Goal: Task Accomplishment & Management: Manage account settings

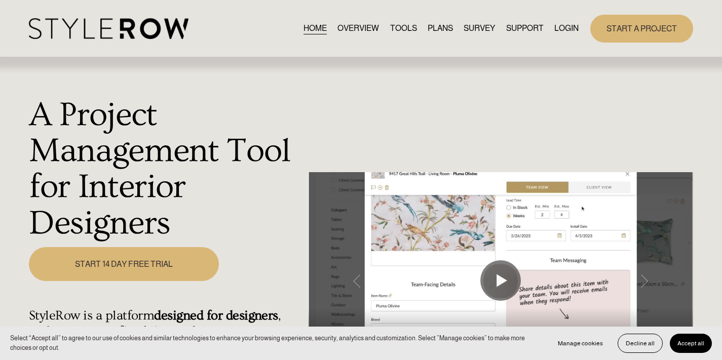
click at [565, 34] on link "LOGIN" at bounding box center [567, 29] width 24 height 14
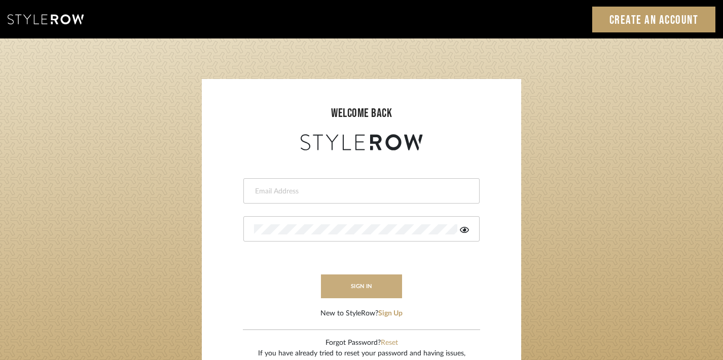
type input "divya.aok@gmail.com"
click at [356, 288] on button "sign in" at bounding box center [361, 287] width 81 height 24
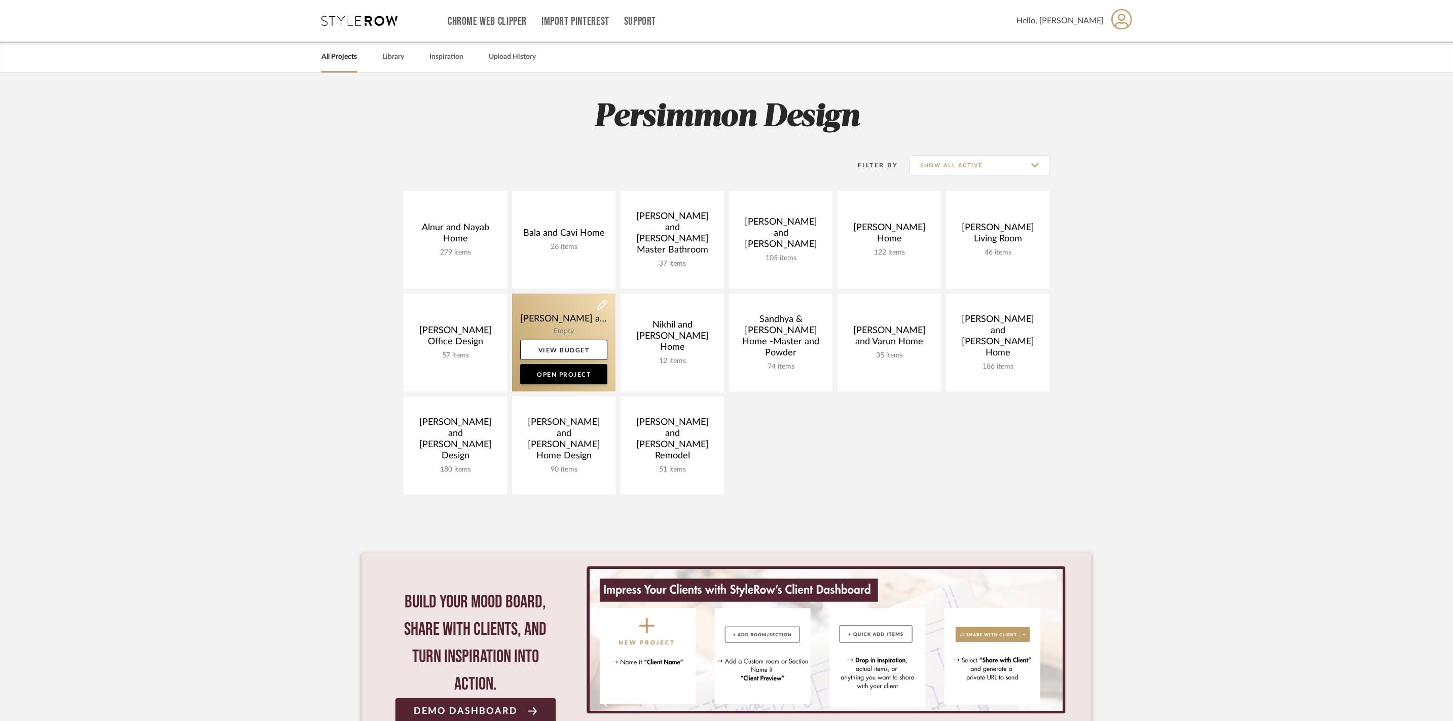
click at [566, 319] on link at bounding box center [563, 342] width 103 height 98
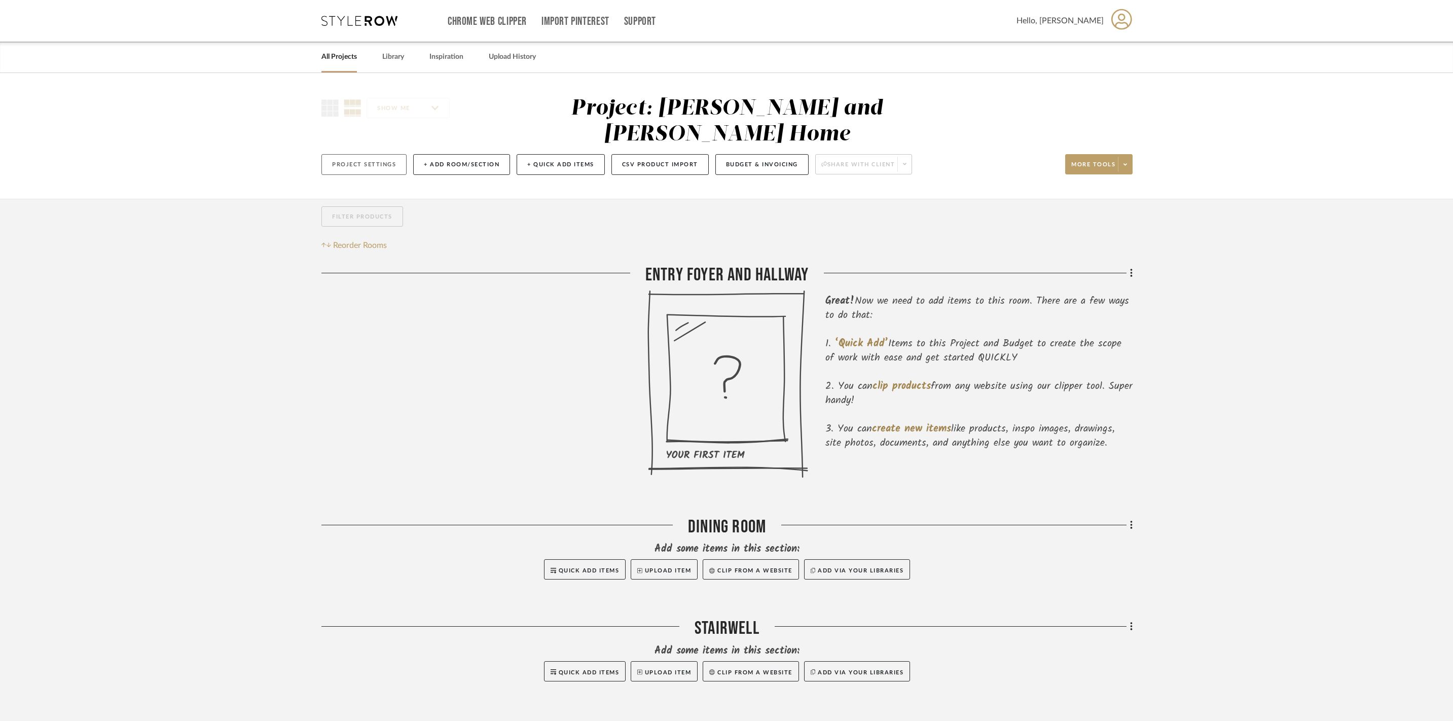
click at [377, 154] on button "Project Settings" at bounding box center [363, 164] width 85 height 21
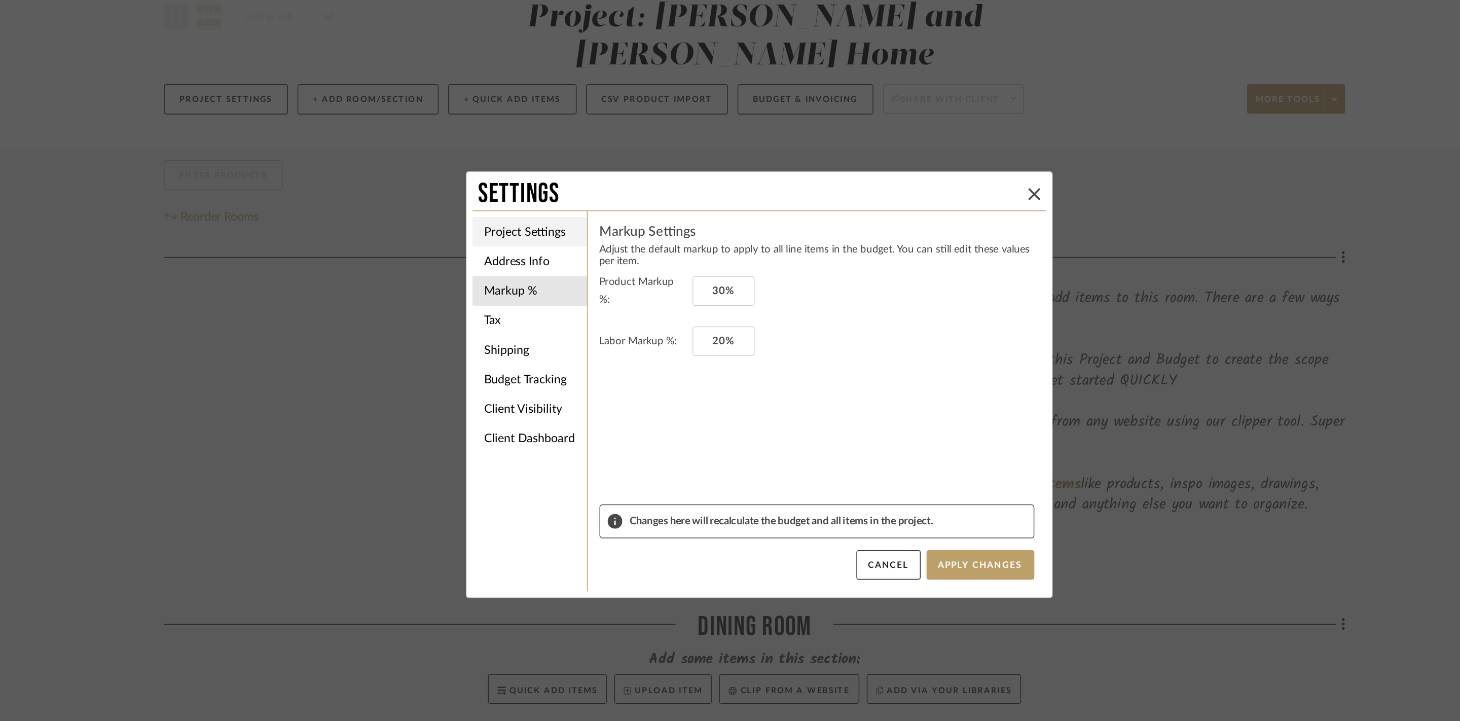
click at [586, 261] on li "Project Settings" at bounding box center [572, 255] width 79 height 20
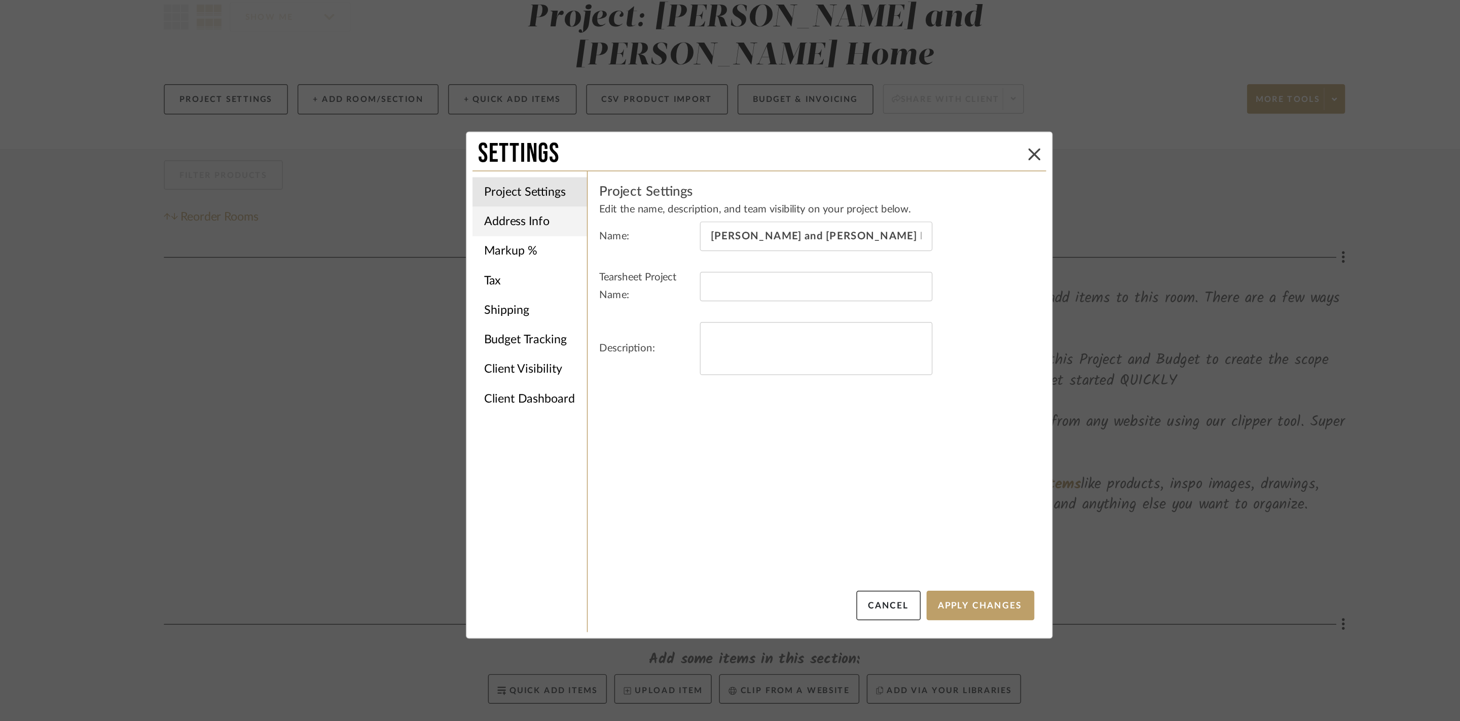
click at [566, 251] on li "Address Info" at bounding box center [572, 248] width 79 height 20
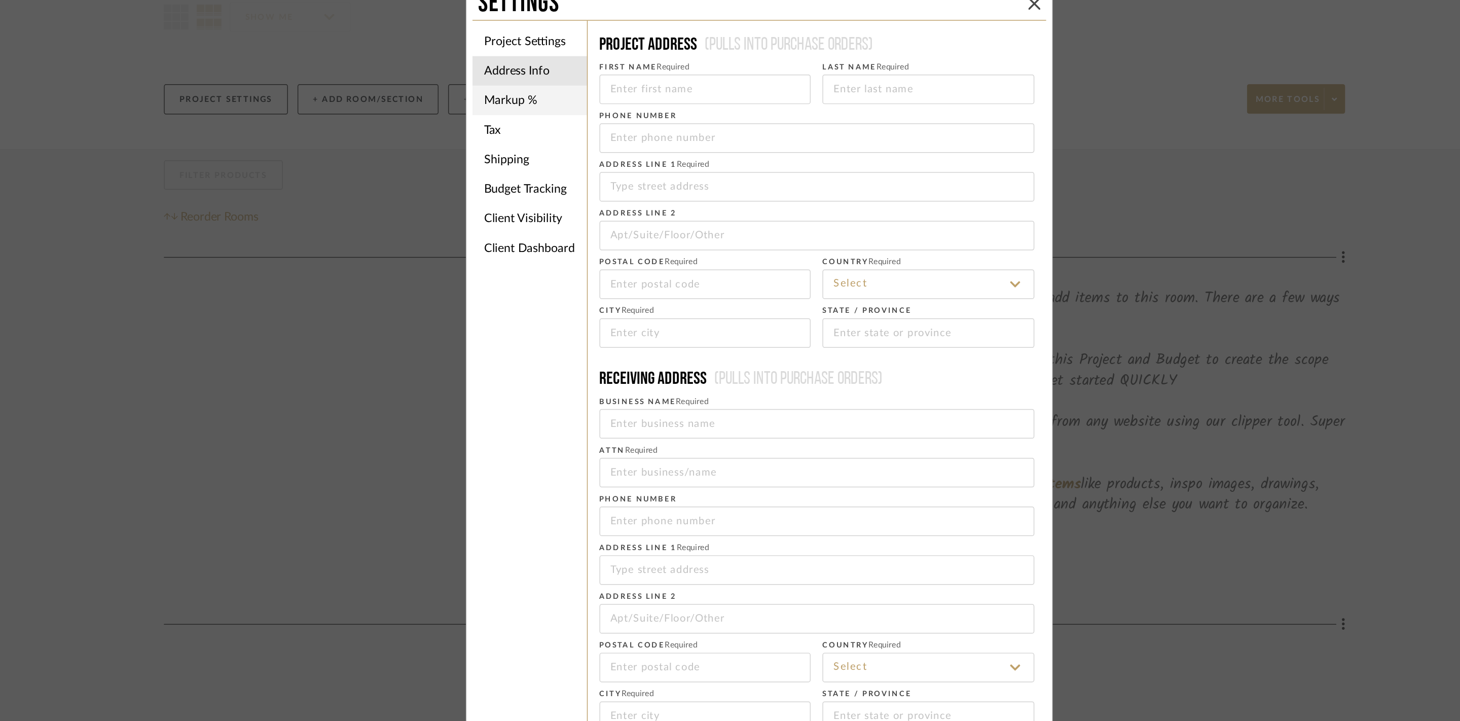
click at [572, 167] on li "Markup %" at bounding box center [572, 165] width 79 height 20
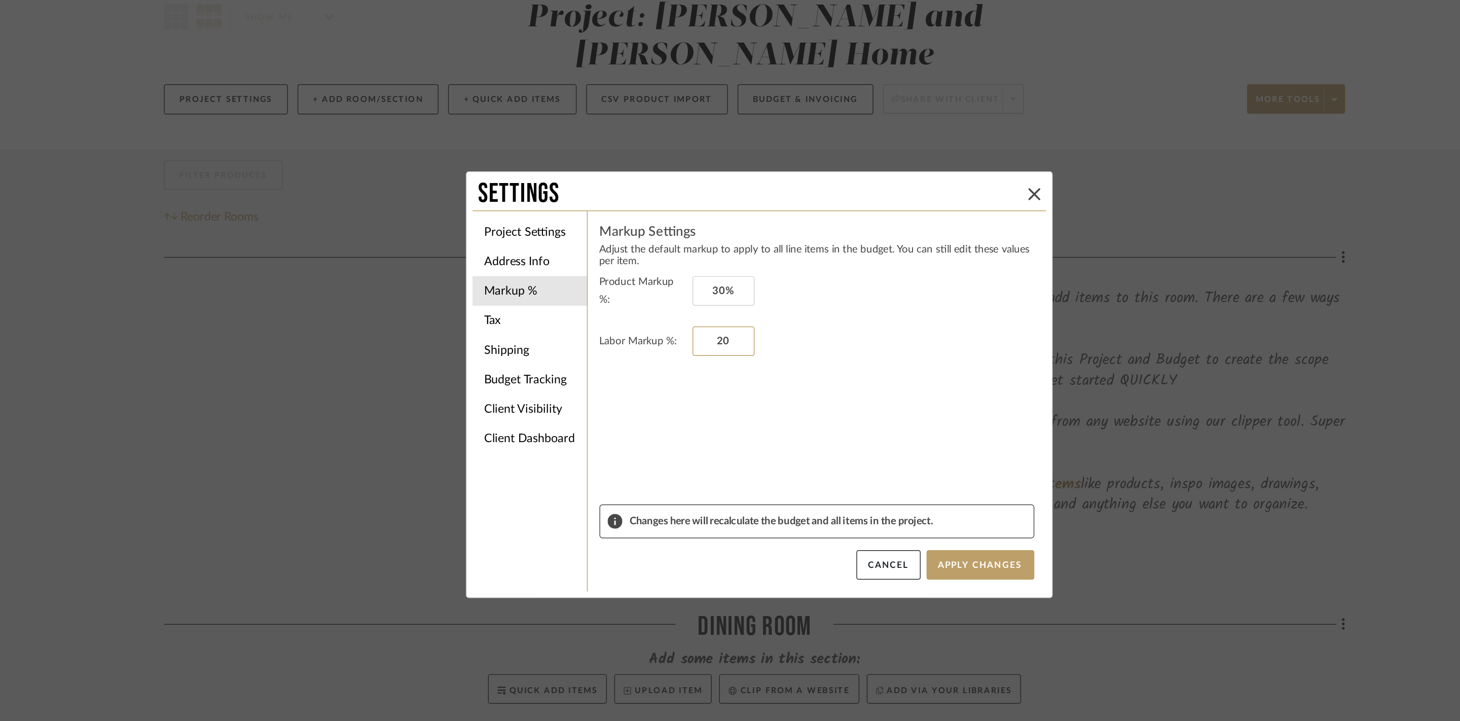
drag, startPoint x: 714, startPoint y: 327, endPoint x: 677, endPoint y: 327, distance: 36.5
click at [677, 327] on fieldset "Labor Markup %: 20" at bounding box center [769, 330] width 299 height 20
drag, startPoint x: 714, startPoint y: 326, endPoint x: 694, endPoint y: 323, distance: 20.1
click at [694, 323] on input "20" at bounding box center [705, 330] width 43 height 20
type input "0%"
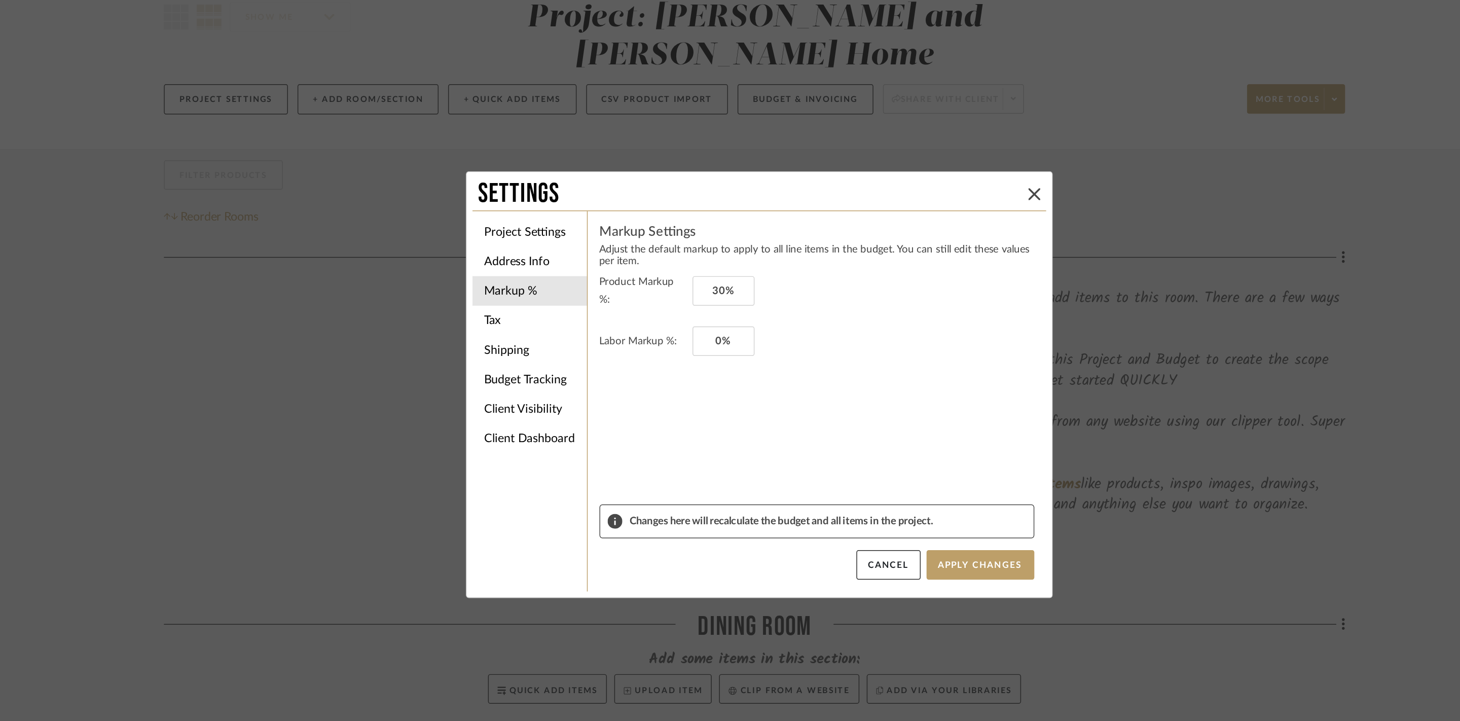
click at [751, 384] on form "Product Markup %: 30% Labor Markup %: 0%" at bounding box center [769, 363] width 299 height 159
click at [715, 293] on input "30" at bounding box center [705, 296] width 43 height 20
type input "30%"
click at [742, 303] on fieldset "Product Markup %: 30%" at bounding box center [769, 296] width 299 height 24
click at [584, 316] on li "Tax" at bounding box center [572, 316] width 79 height 20
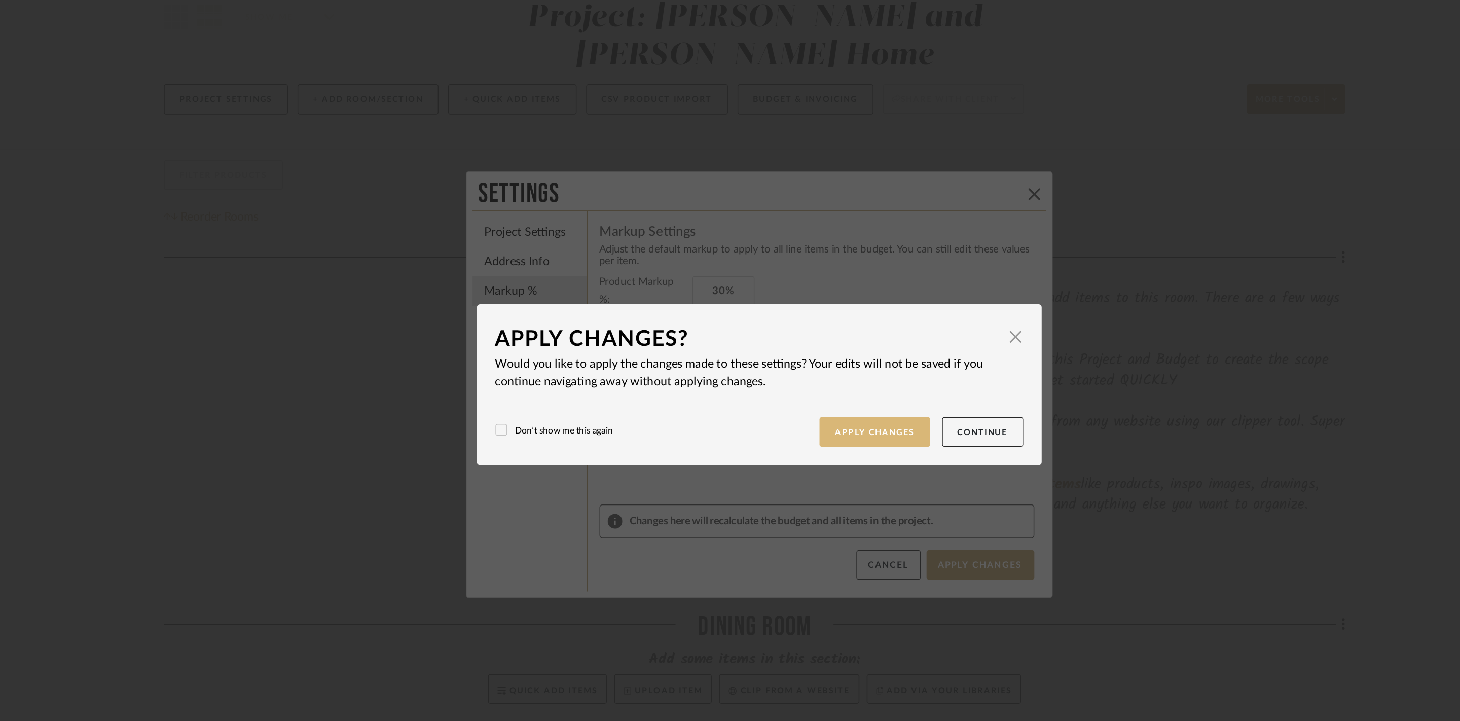
click at [798, 396] on button "Apply Changes" at bounding box center [809, 393] width 76 height 21
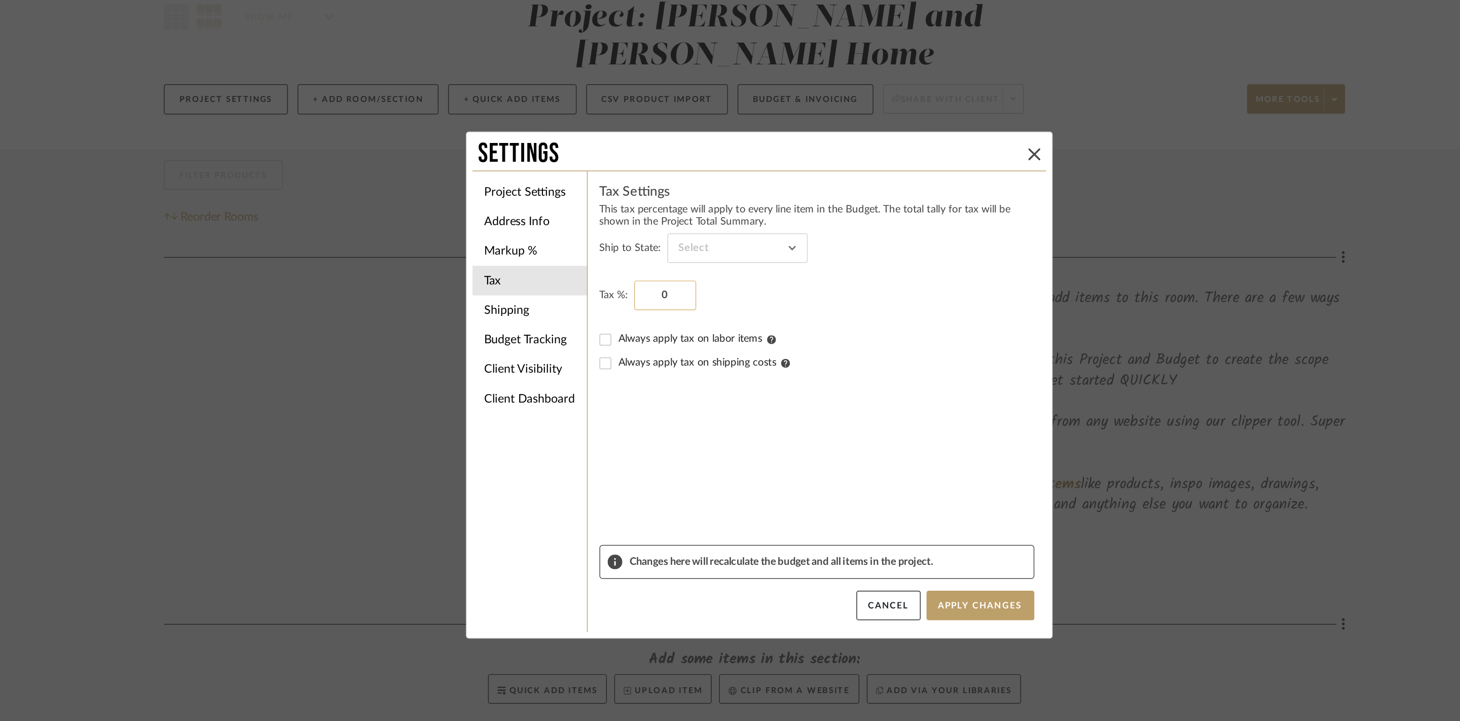
drag, startPoint x: 675, startPoint y: 299, endPoint x: 646, endPoint y: 300, distance: 28.9
click at [646, 300] on input "0" at bounding box center [665, 299] width 43 height 20
type input "10.3%"
click at [760, 379] on form "Ship to State: Tax %: 10.3% Always apply tax on labor items Always apply tax on…" at bounding box center [769, 363] width 299 height 214
click at [578, 314] on li "Shipping" at bounding box center [572, 309] width 79 height 20
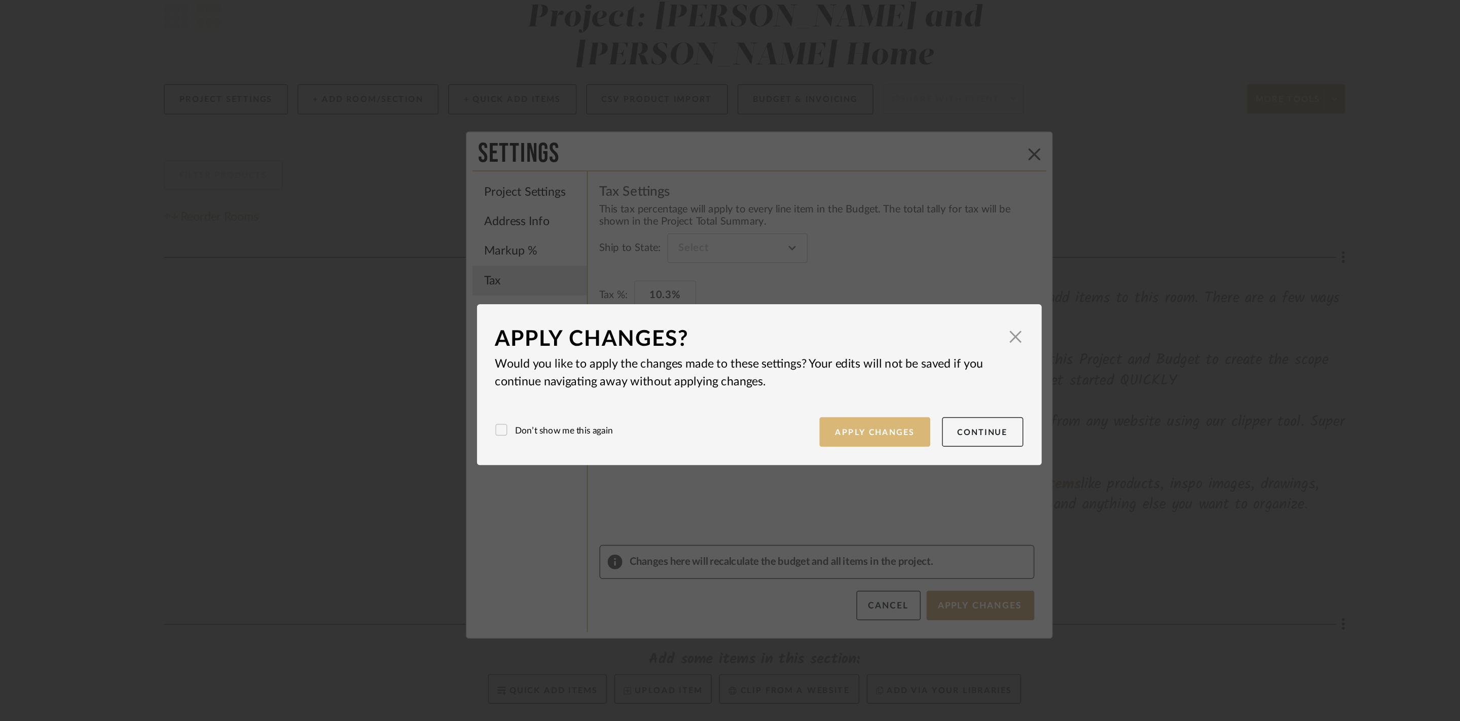
click at [812, 387] on button "Apply Changes" at bounding box center [809, 393] width 76 height 21
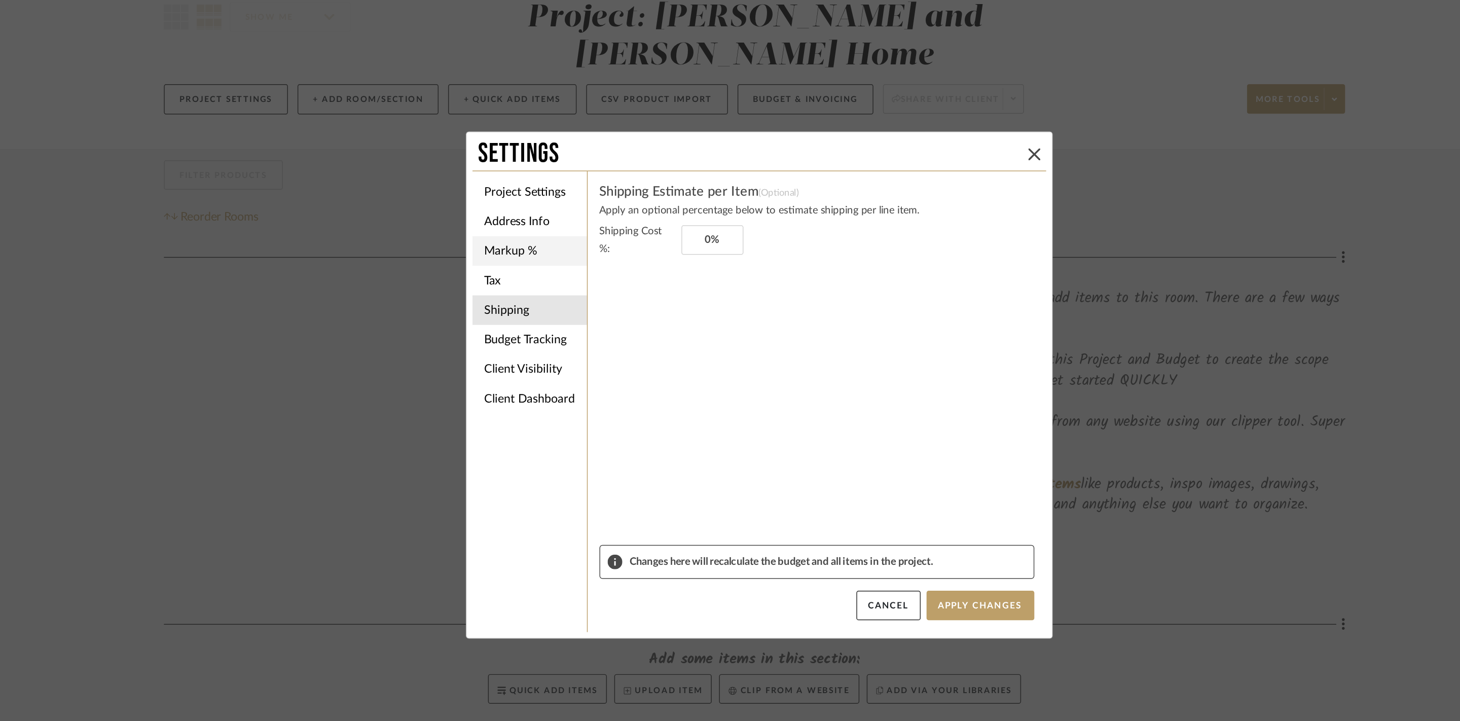
click at [573, 273] on li "Markup %" at bounding box center [572, 269] width 79 height 20
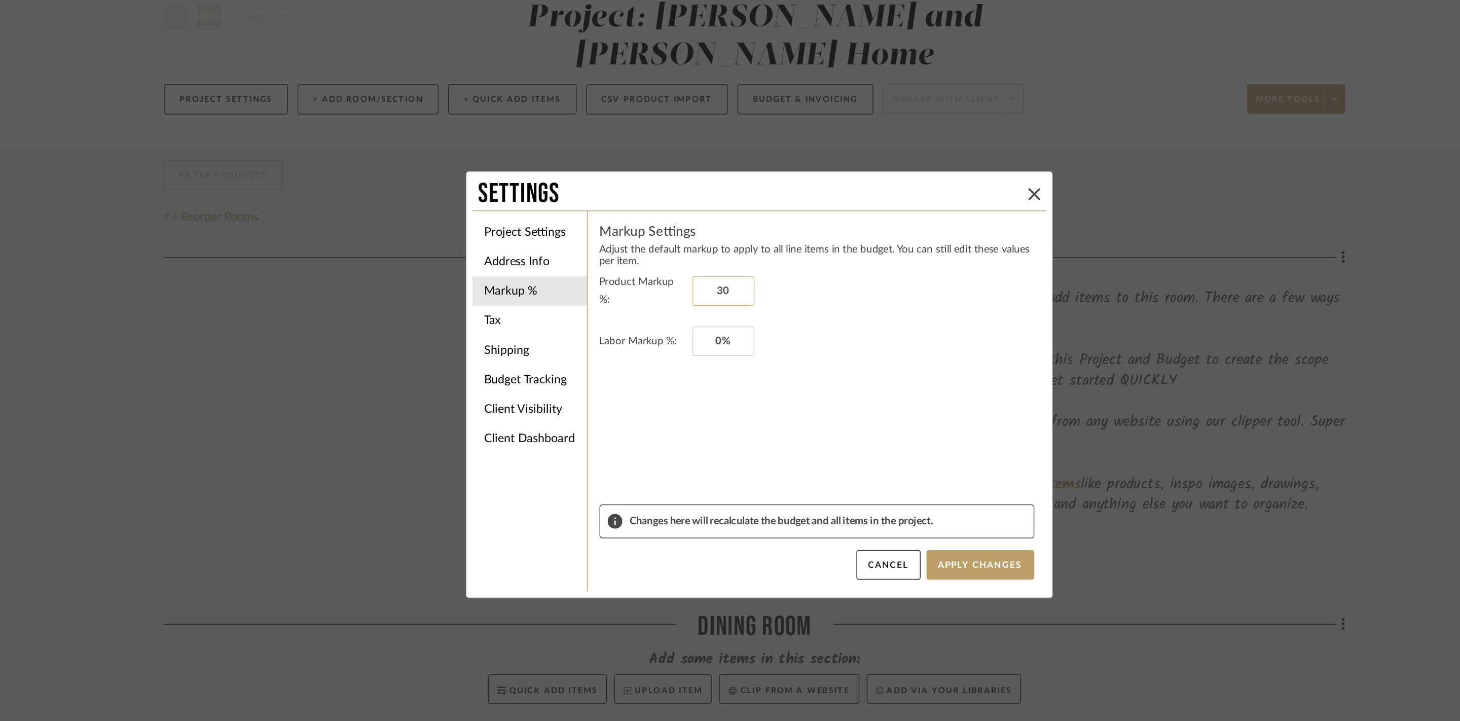
click at [712, 295] on input "30" at bounding box center [705, 296] width 43 height 20
type input "0%"
click at [856, 484] on button "Apply Changes" at bounding box center [882, 484] width 74 height 20
click at [548, 312] on li "Tax" at bounding box center [572, 316] width 79 height 20
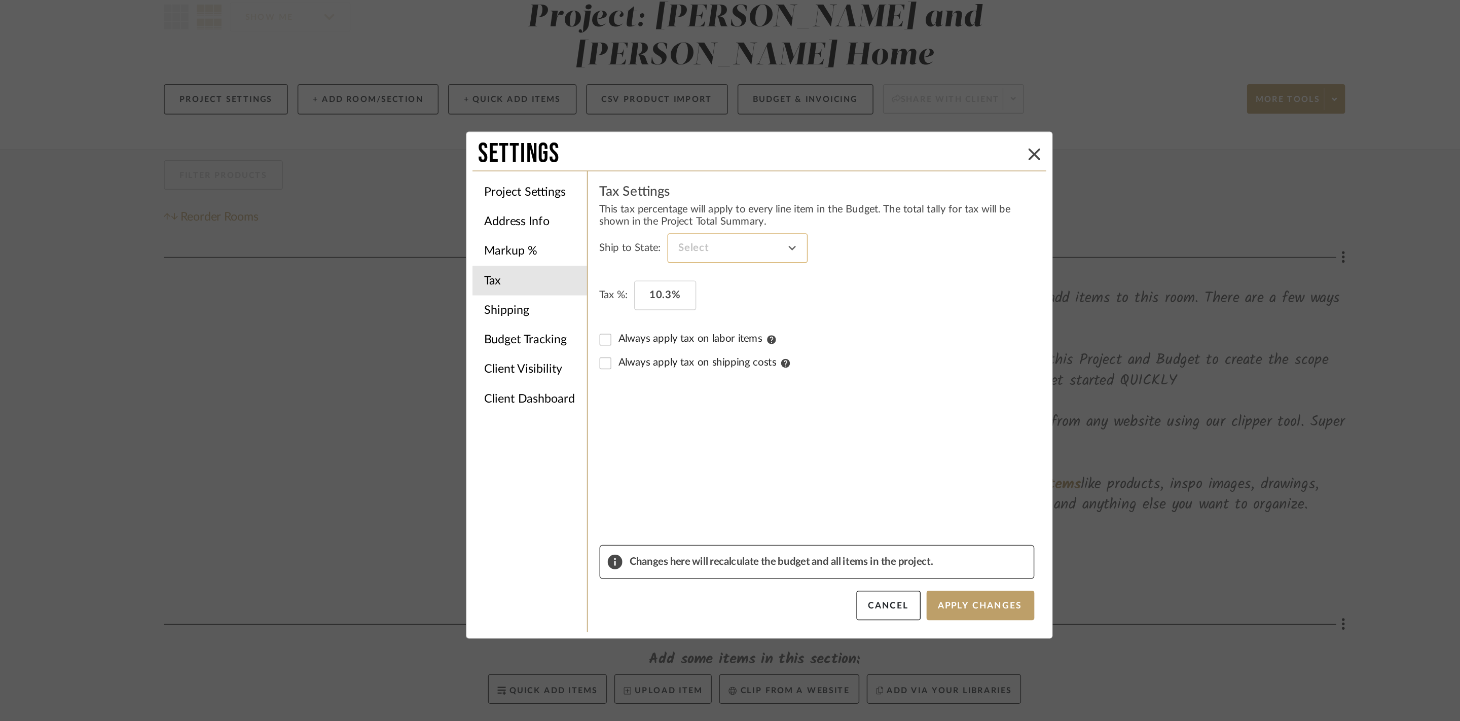
click at [694, 264] on input at bounding box center [715, 266] width 96 height 20
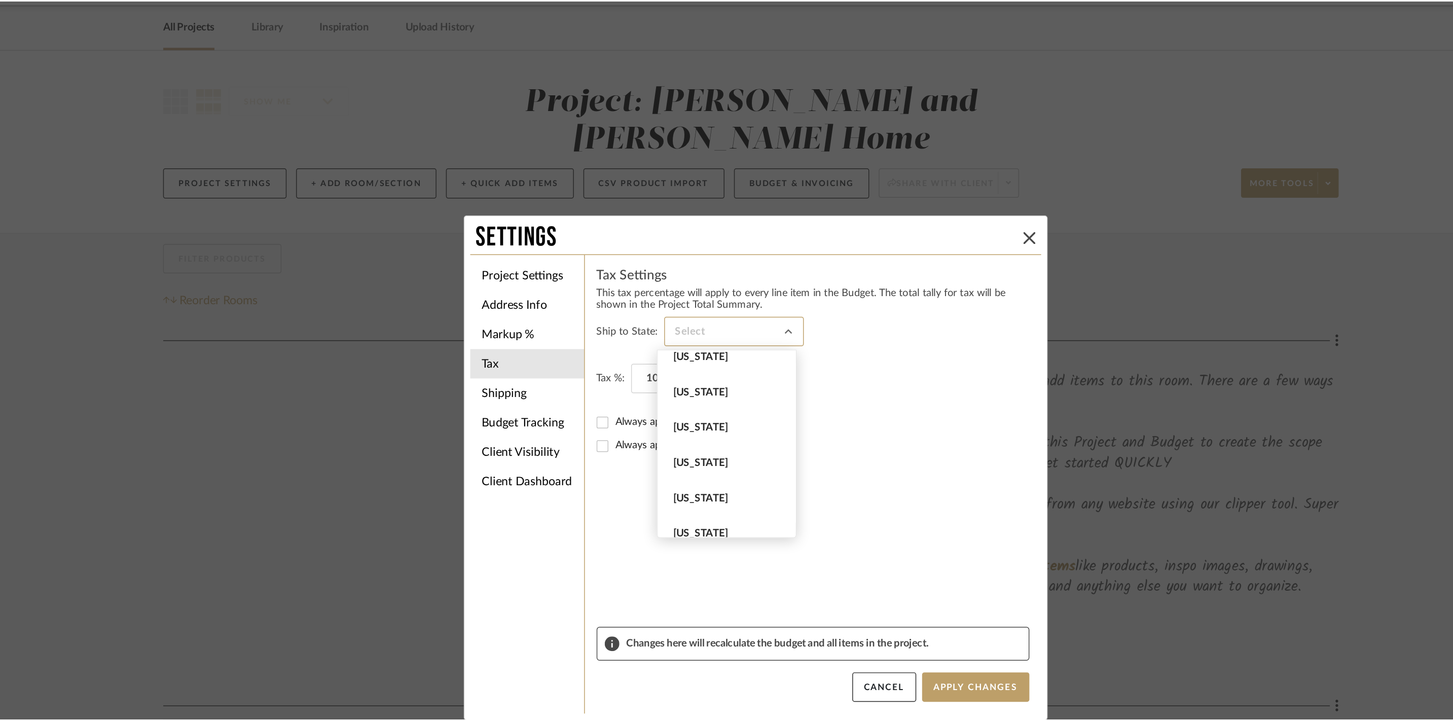
scroll to position [1112, 0]
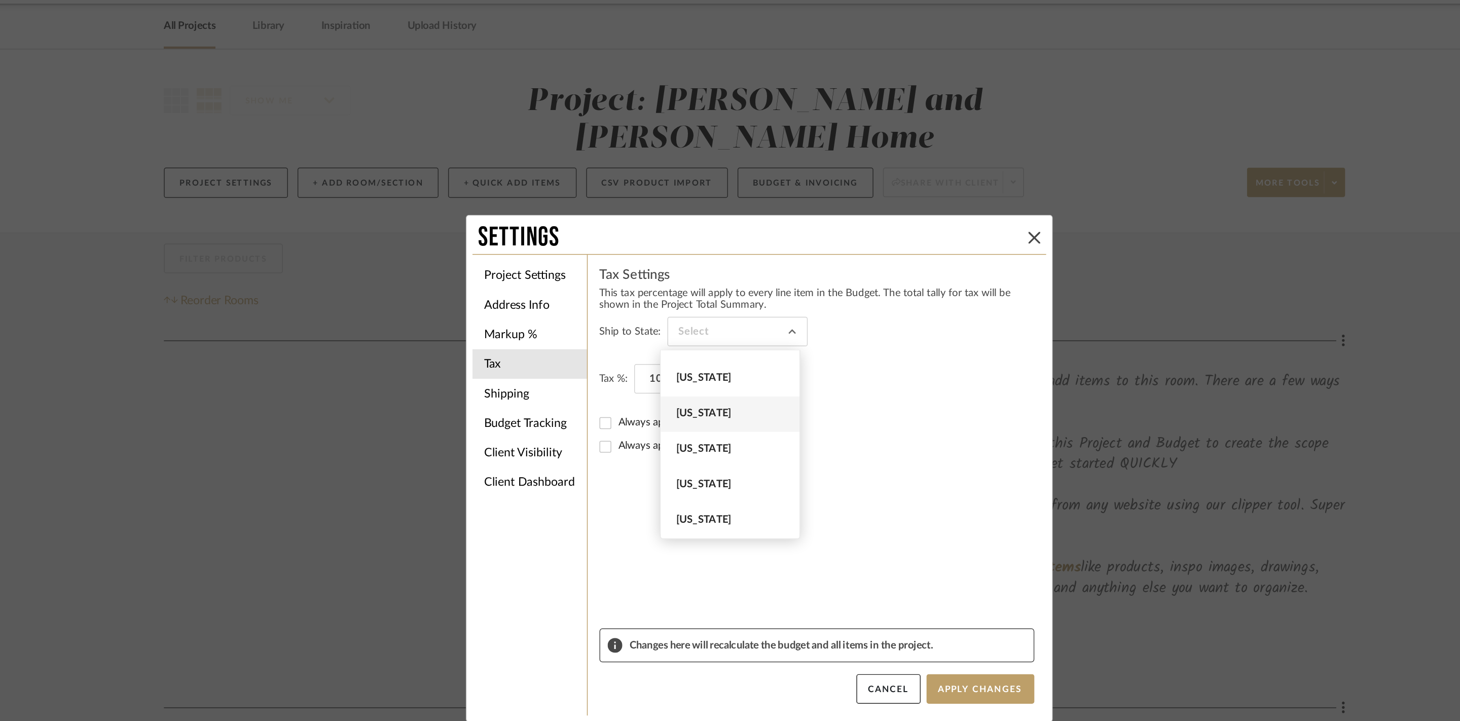
click at [712, 324] on span "[US_STATE]" at bounding box center [711, 323] width 77 height 9
type input "[US_STATE]"
click at [883, 509] on button "Apply Changes" at bounding box center [882, 512] width 74 height 20
click at [559, 309] on li "Shipping" at bounding box center [572, 309] width 79 height 20
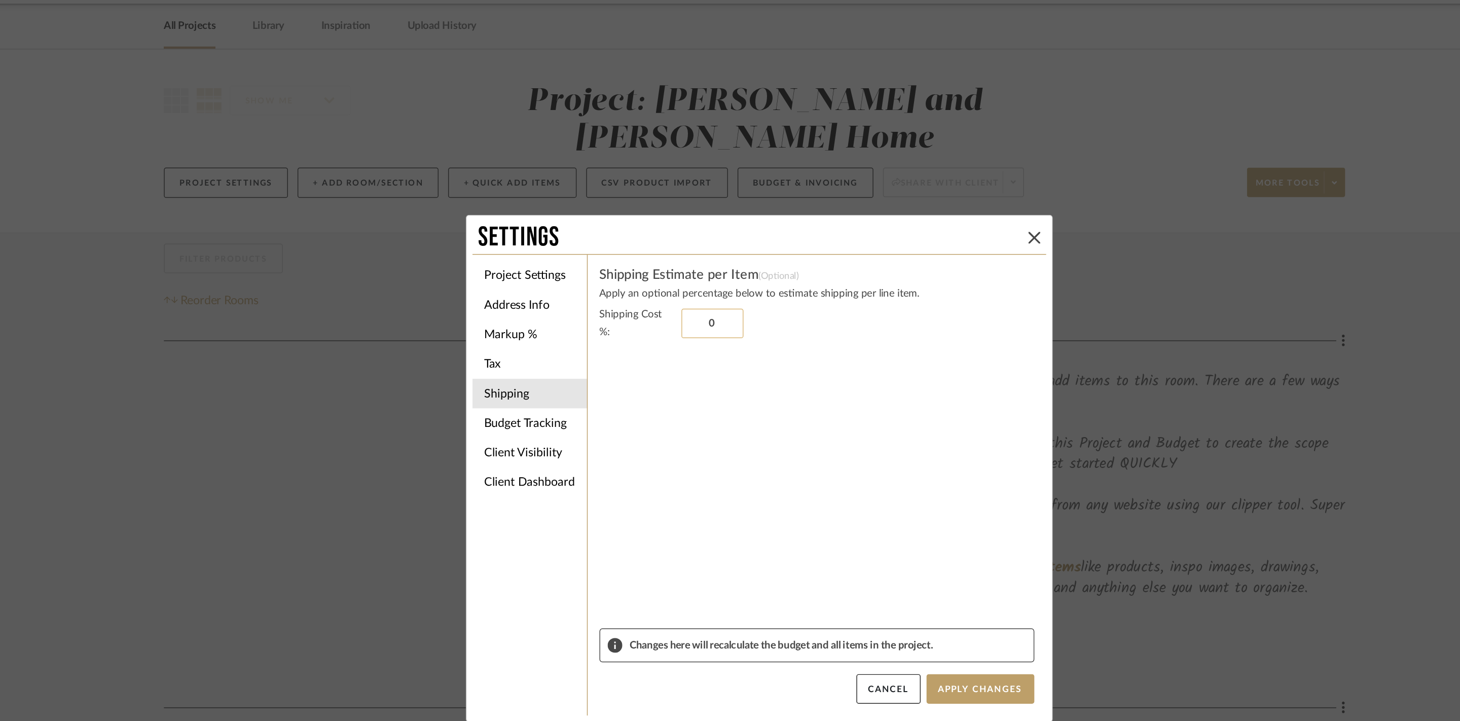
click at [702, 263] on input "0" at bounding box center [698, 261] width 43 height 20
type input "15%"
click at [758, 326] on sr-form-field "Shipping Cost %: 15%" at bounding box center [769, 360] width 299 height 222
click at [891, 511] on button "Apply Changes" at bounding box center [882, 512] width 74 height 20
click at [574, 330] on li "Budget Tracking" at bounding box center [572, 329] width 79 height 20
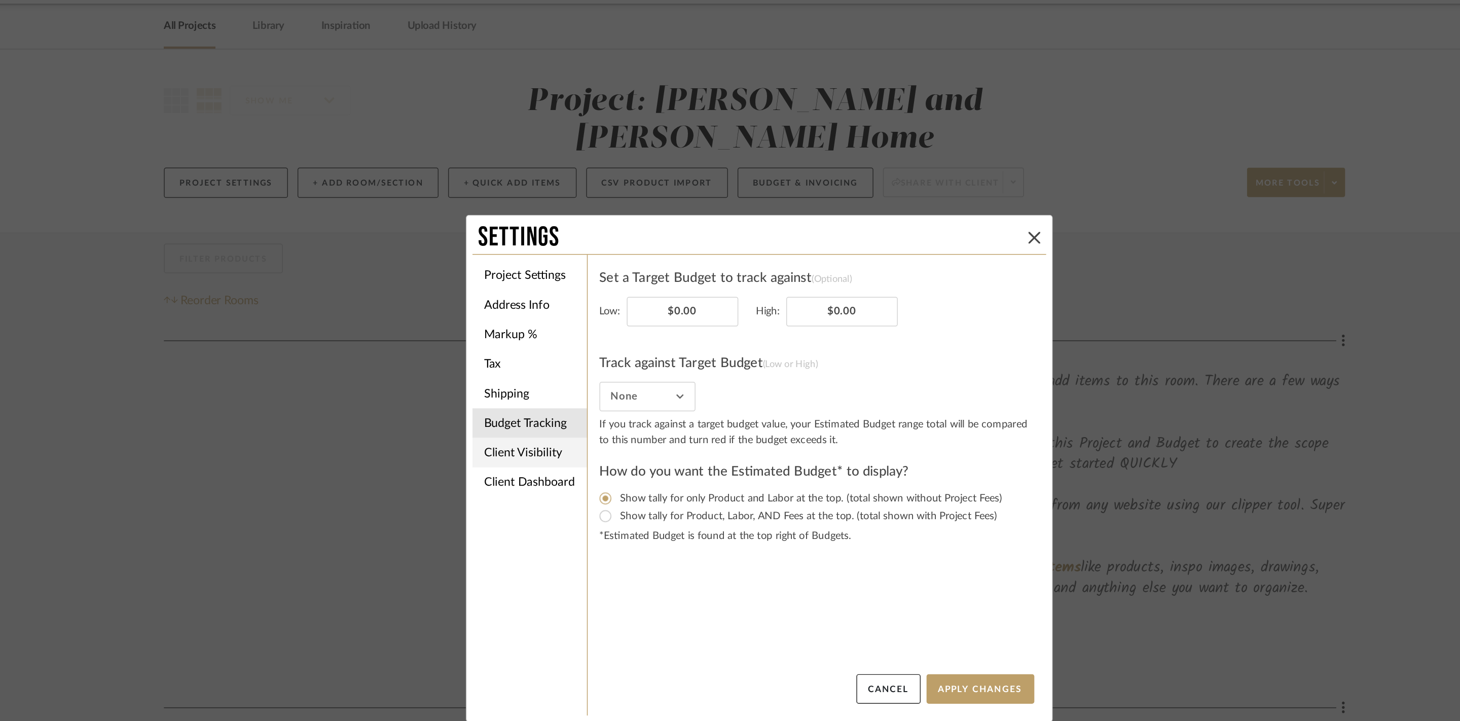
click at [575, 350] on li "Client Visibility" at bounding box center [572, 350] width 79 height 20
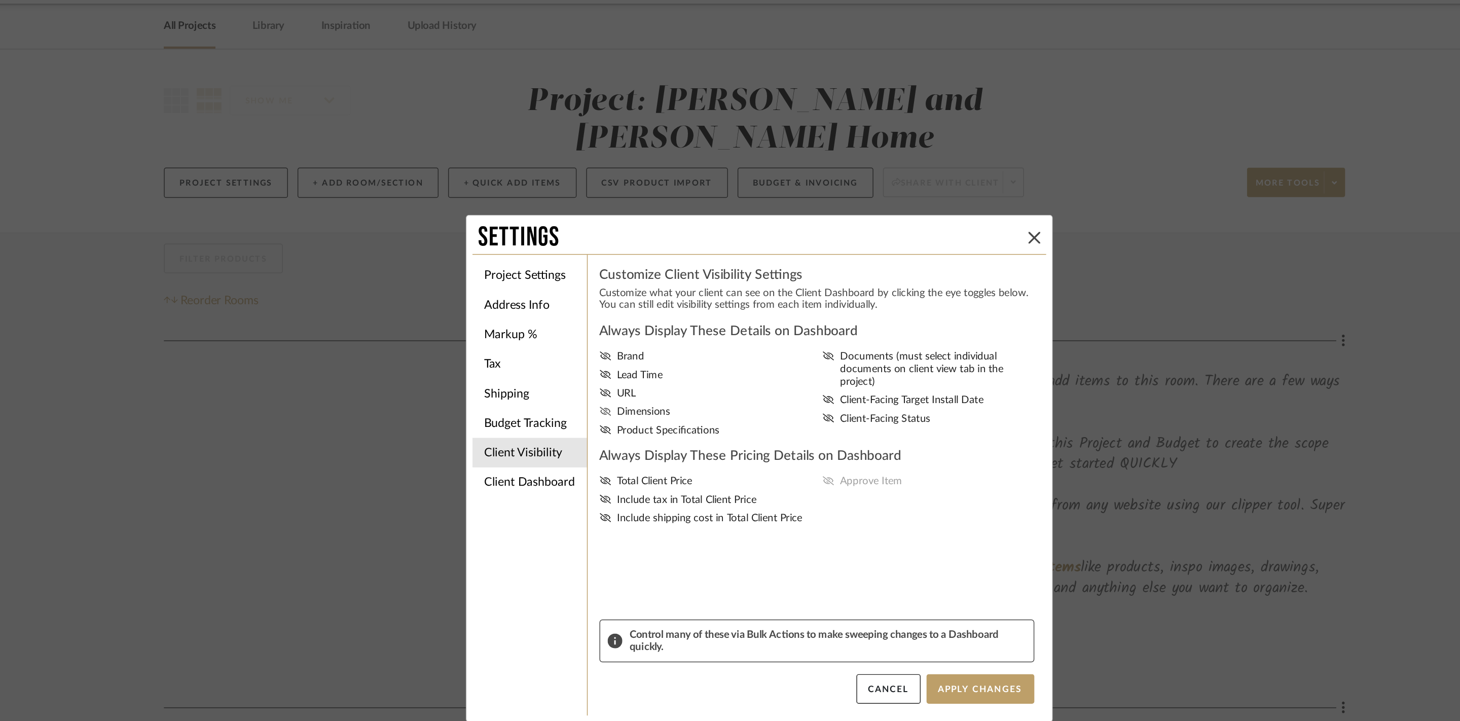
click at [620, 323] on icon at bounding box center [624, 321] width 8 height 6
click at [0, 0] on input "Dimensions" at bounding box center [0, 0] width 0 height 0
click at [621, 337] on icon at bounding box center [624, 334] width 8 height 6
click at [0, 0] on input "Product Specifications" at bounding box center [0, 0] width 0 height 0
click at [874, 503] on button "Apply Changes" at bounding box center [882, 512] width 74 height 20
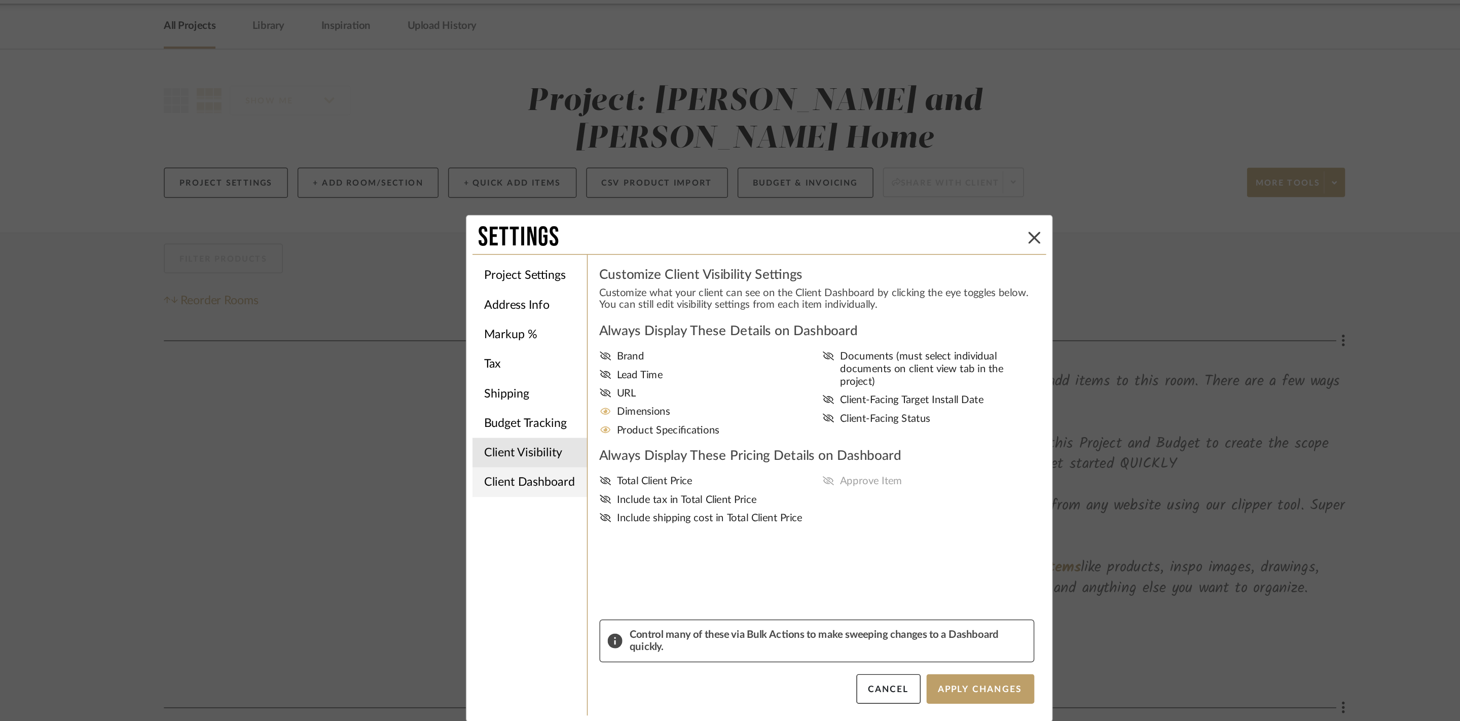
click at [569, 377] on li "Client Dashboard" at bounding box center [572, 370] width 79 height 20
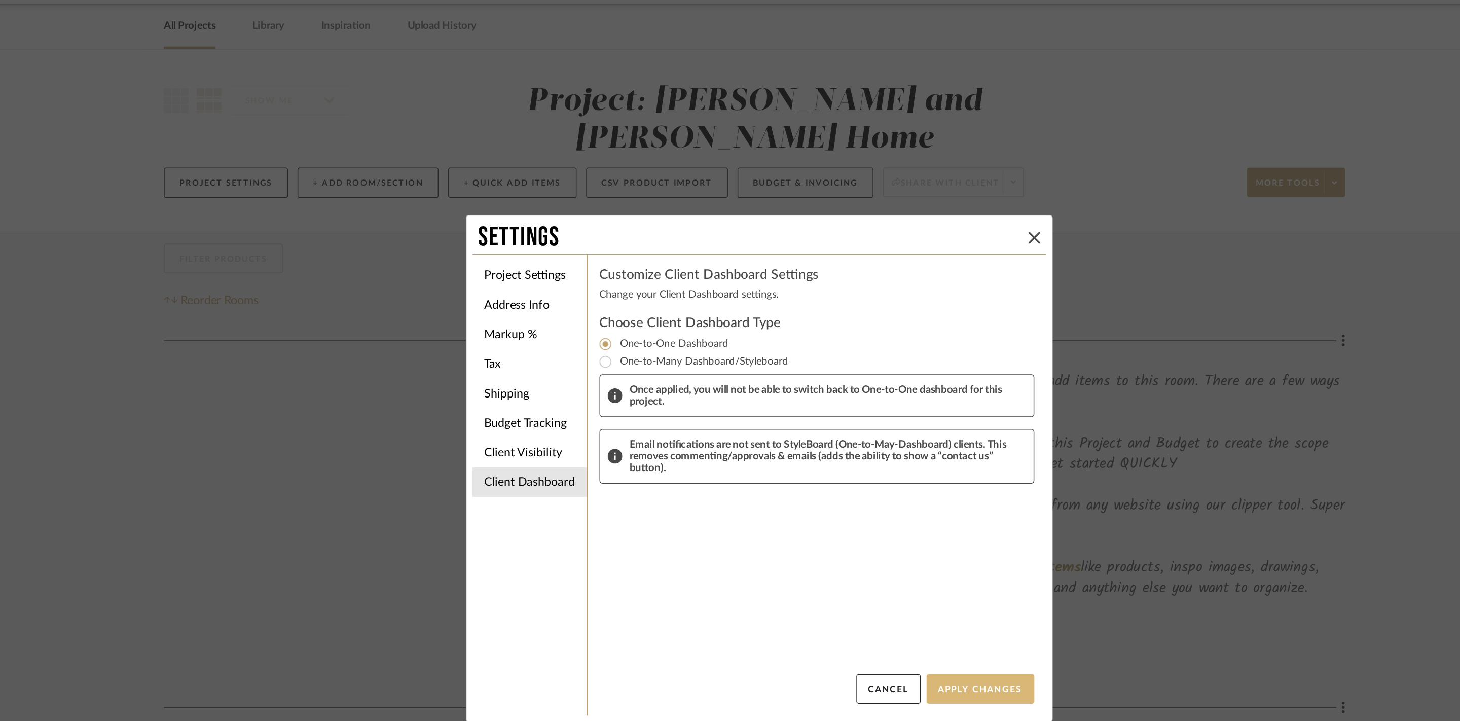
click at [877, 514] on button "Apply Changes" at bounding box center [882, 512] width 74 height 20
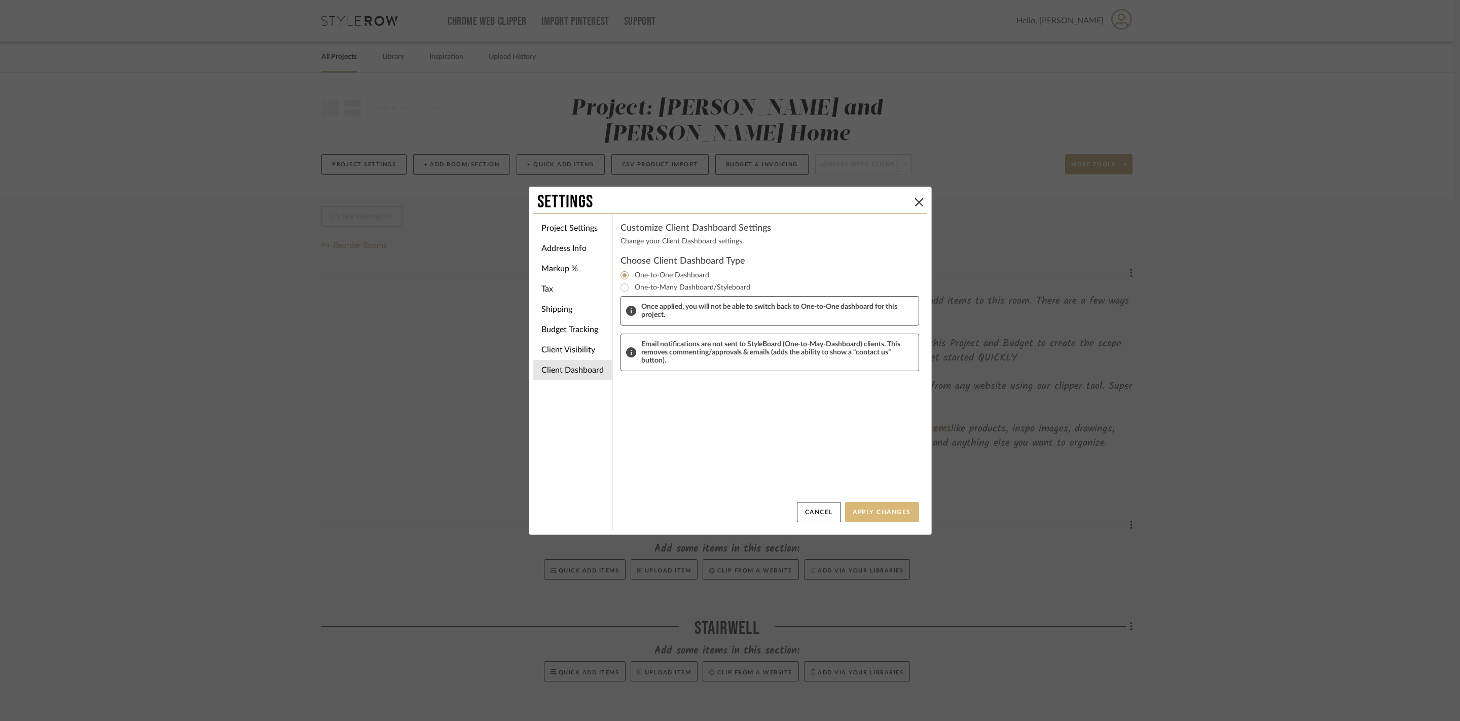
click at [881, 510] on button "Apply Changes" at bounding box center [882, 512] width 74 height 20
click at [917, 199] on icon at bounding box center [919, 202] width 8 height 8
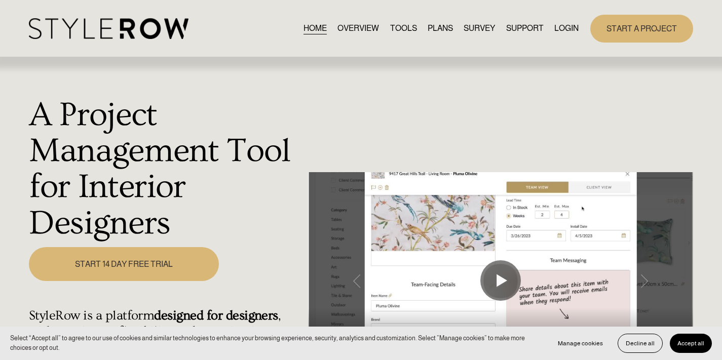
click at [568, 24] on link "LOGIN" at bounding box center [567, 29] width 24 height 14
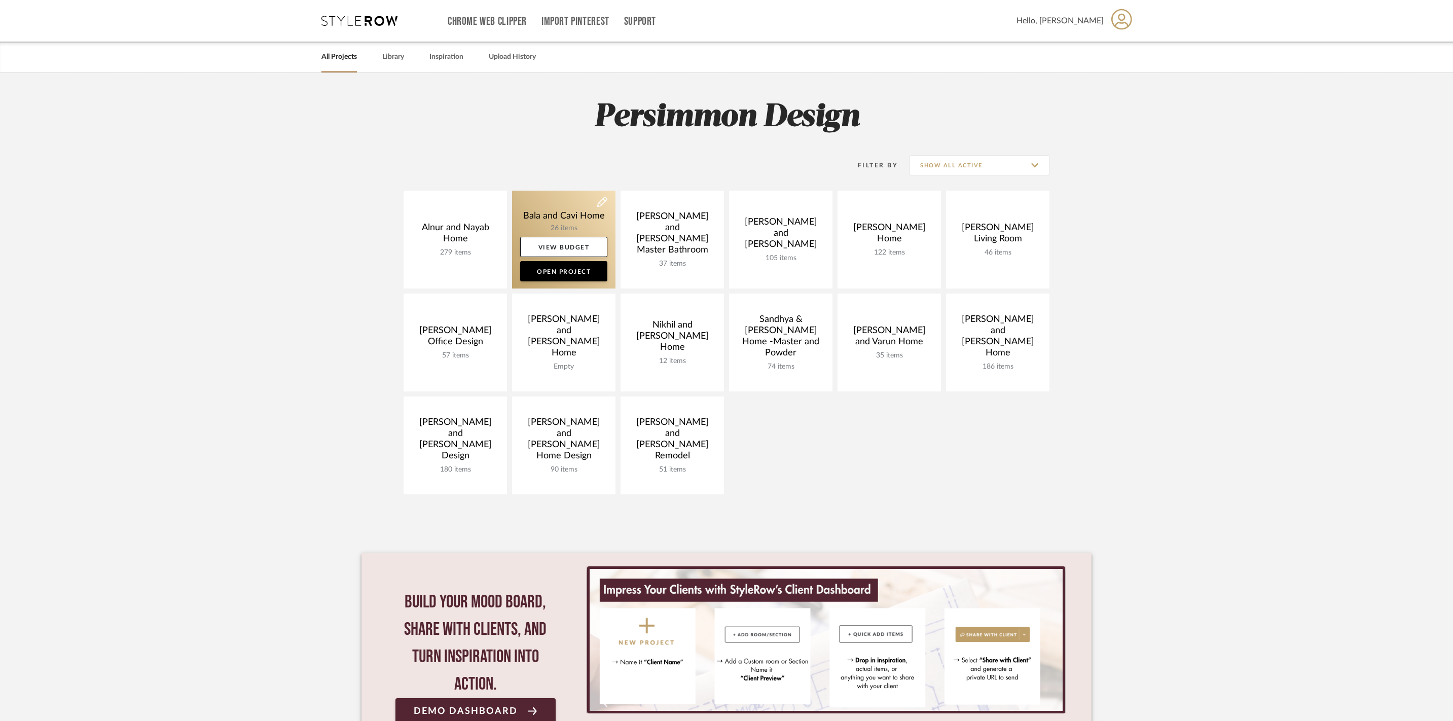
click at [537, 226] on link at bounding box center [563, 240] width 103 height 98
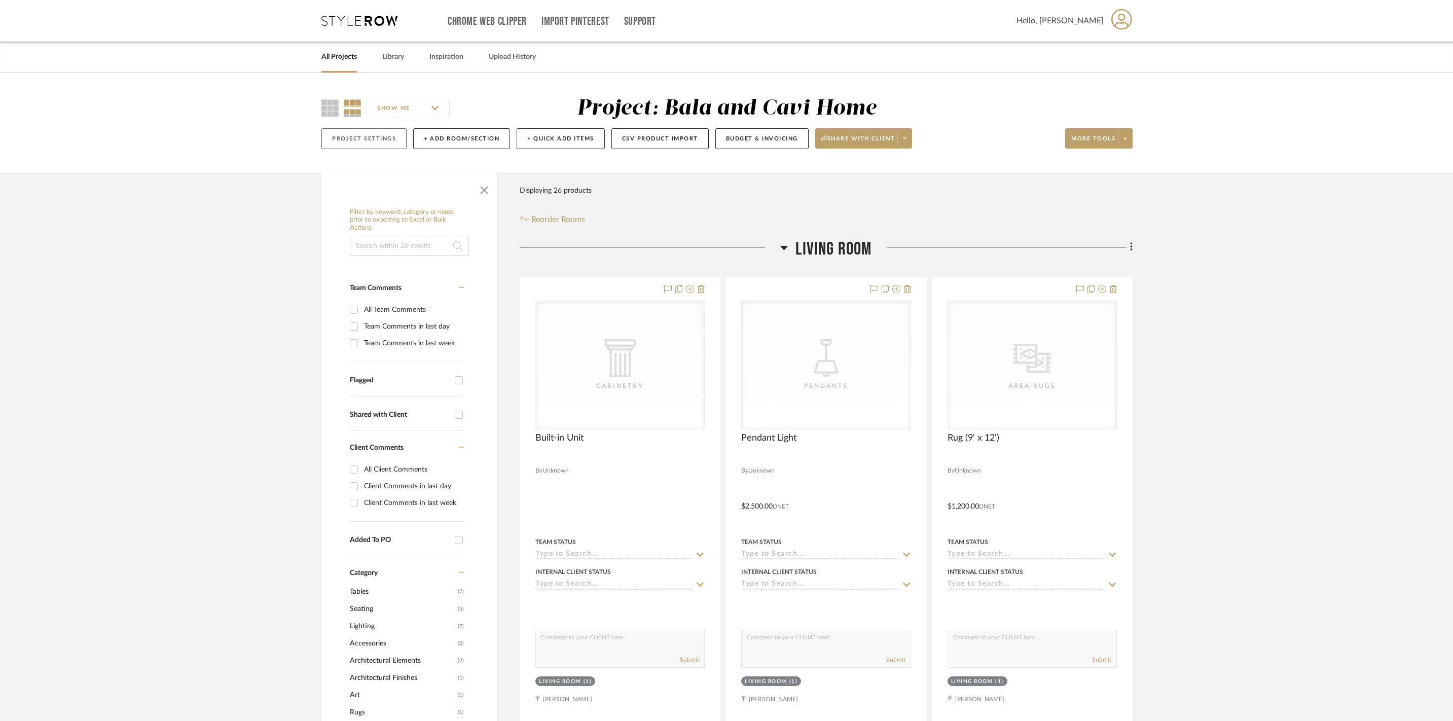
click at [363, 136] on button "Project Settings" at bounding box center [363, 138] width 85 height 21
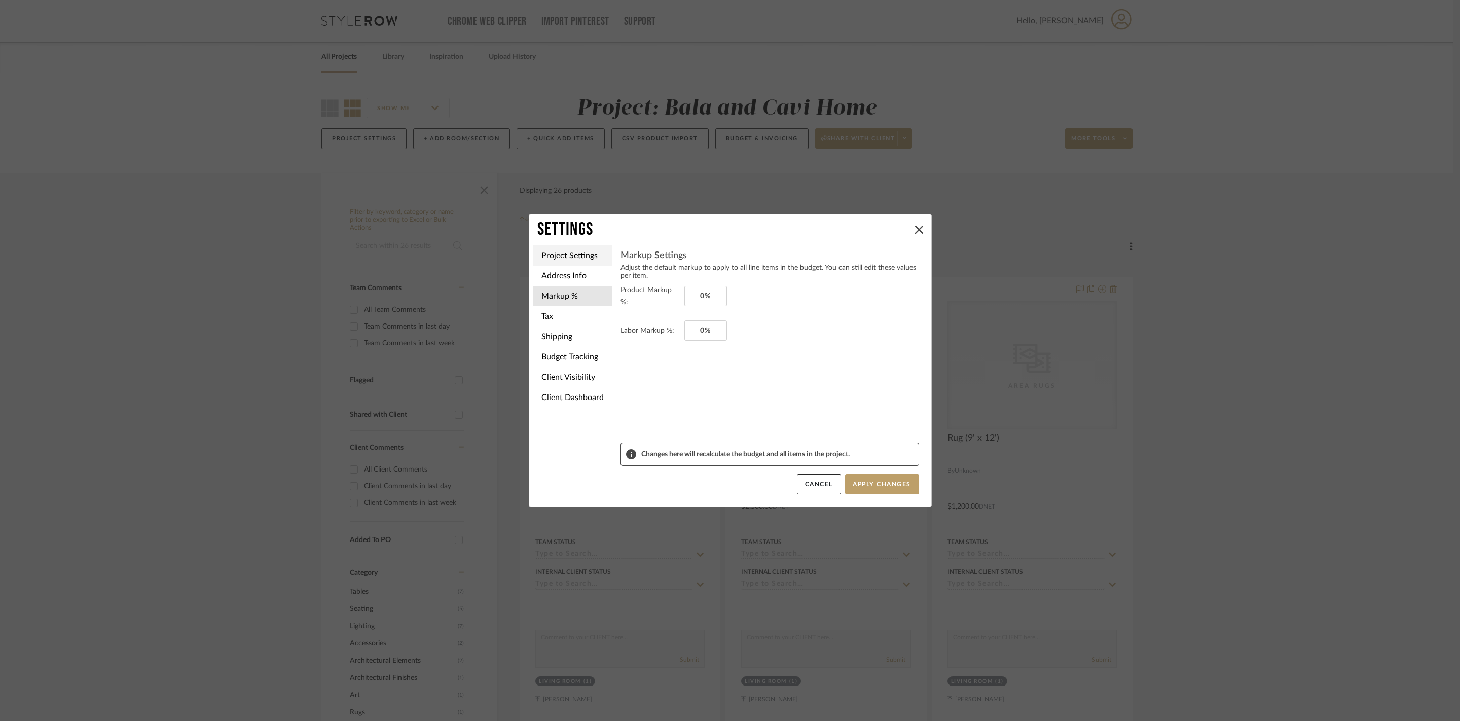
click at [582, 254] on li "Project Settings" at bounding box center [572, 255] width 79 height 20
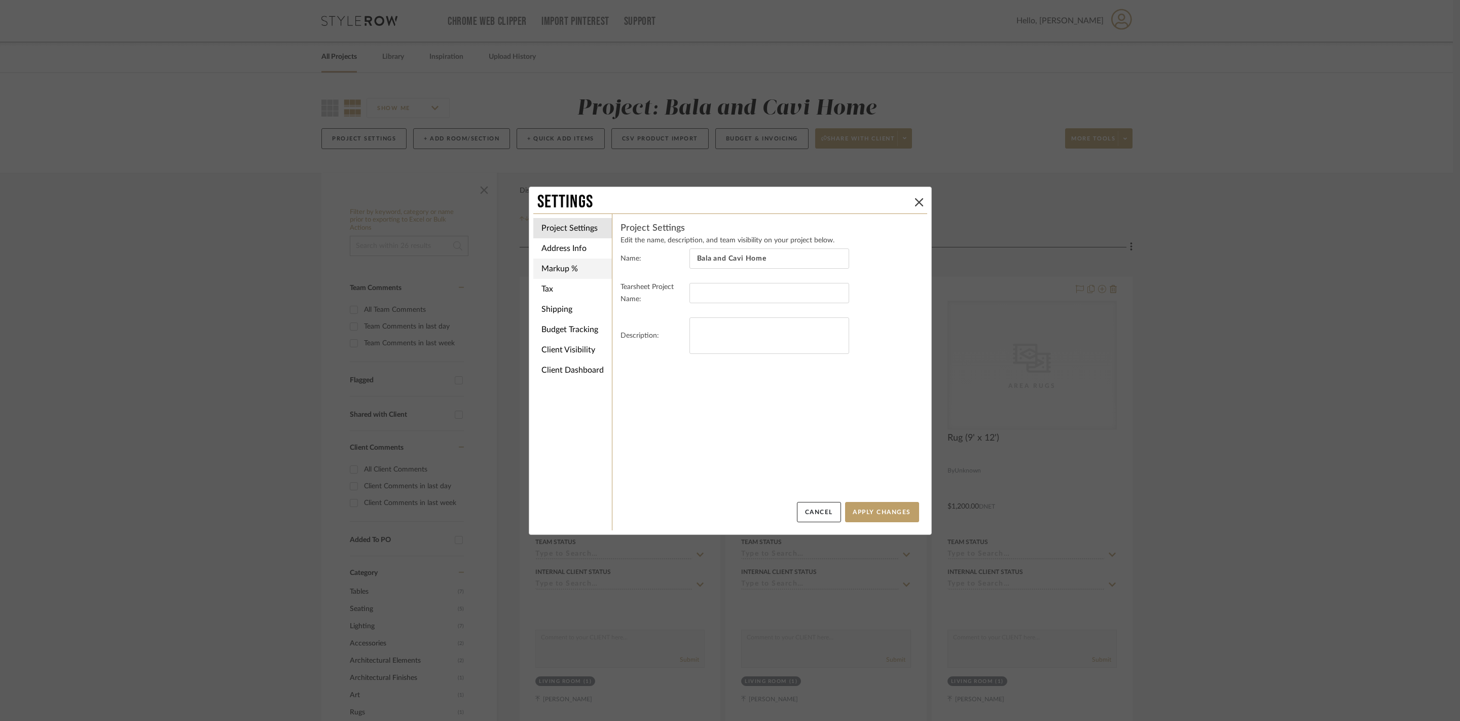
click at [581, 277] on li "Markup %" at bounding box center [572, 269] width 79 height 20
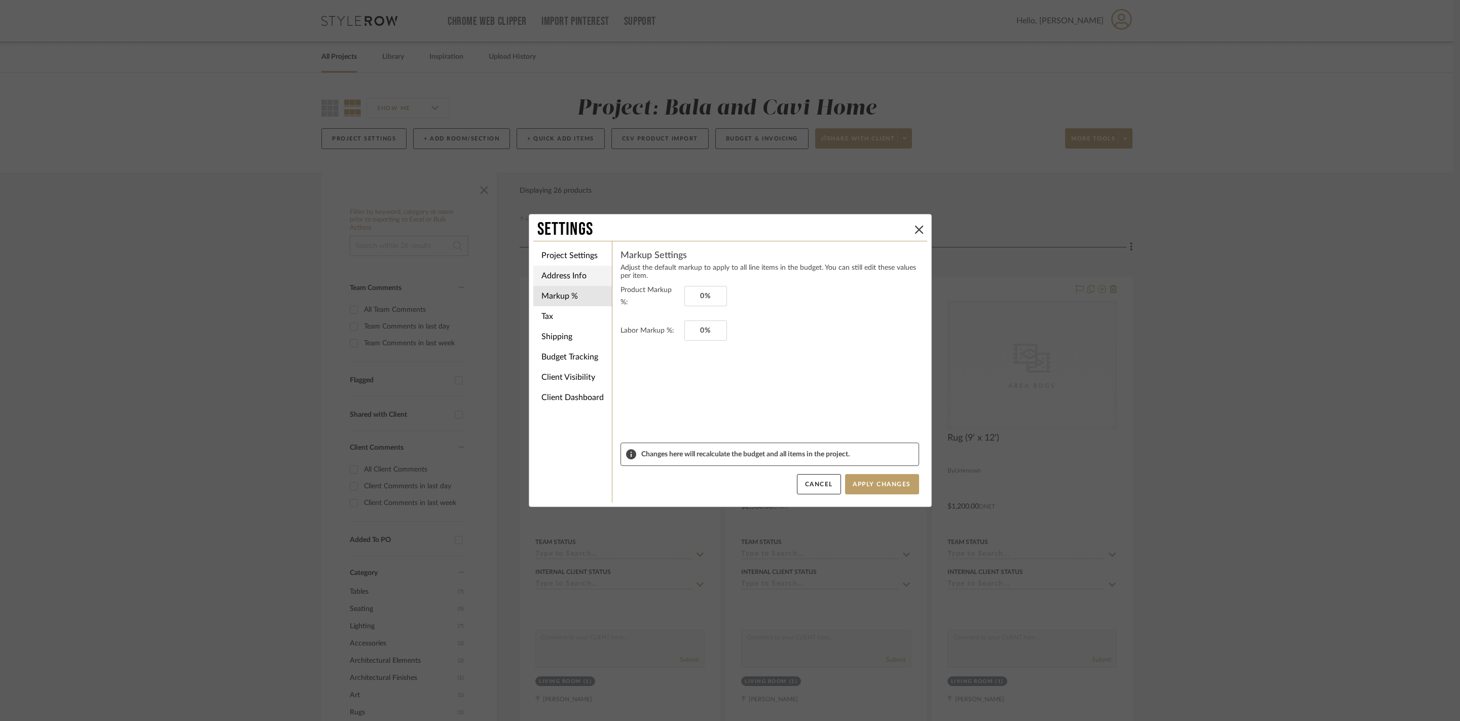
click at [583, 277] on li "Address Info" at bounding box center [572, 276] width 79 height 20
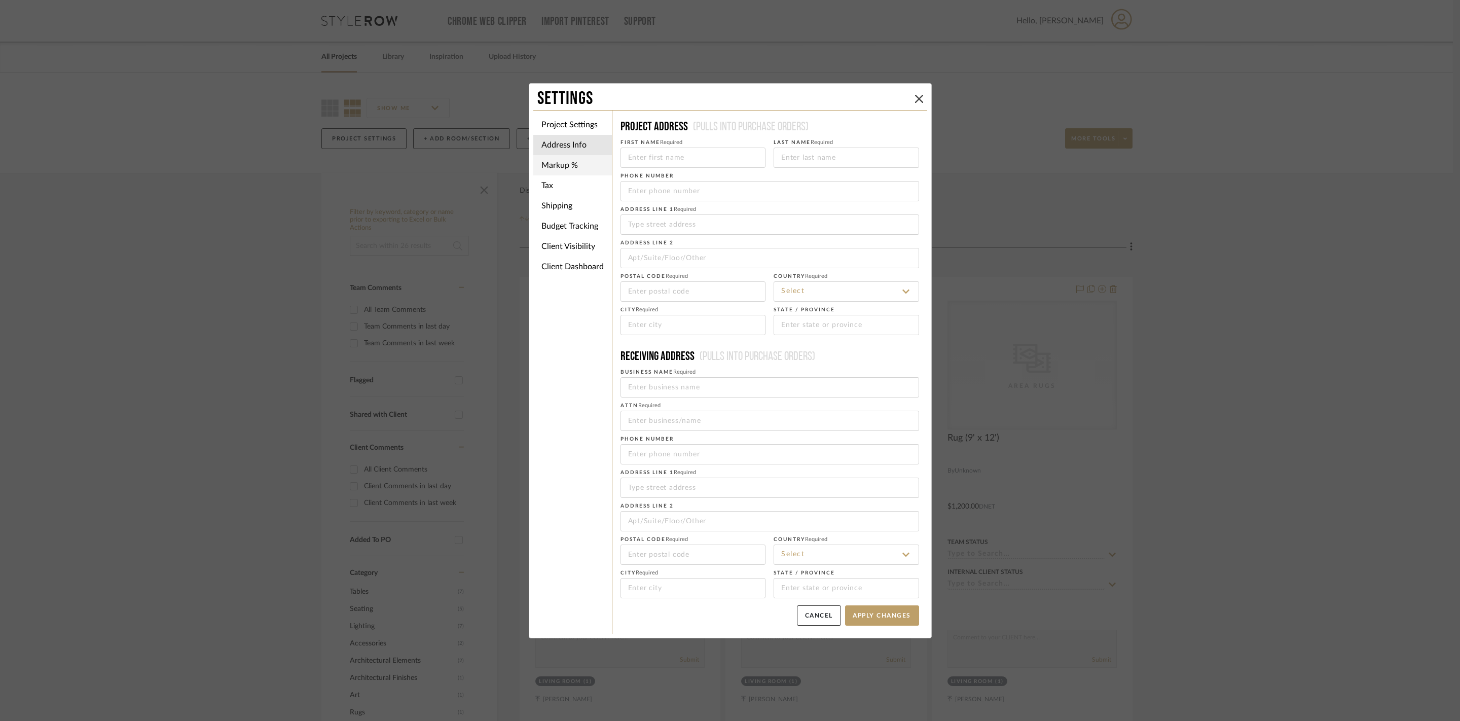
click at [568, 159] on li "Markup %" at bounding box center [572, 165] width 79 height 20
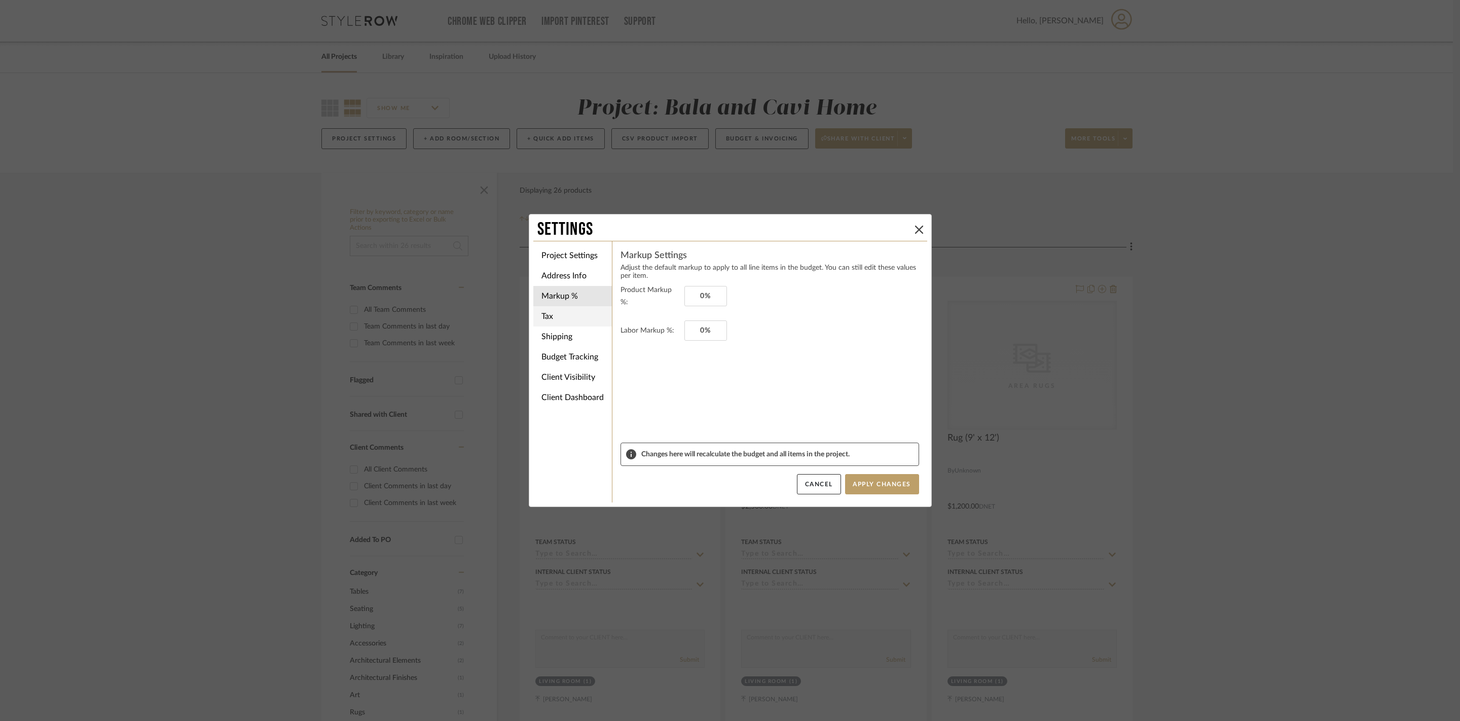
click at [582, 316] on li "Tax" at bounding box center [572, 316] width 79 height 20
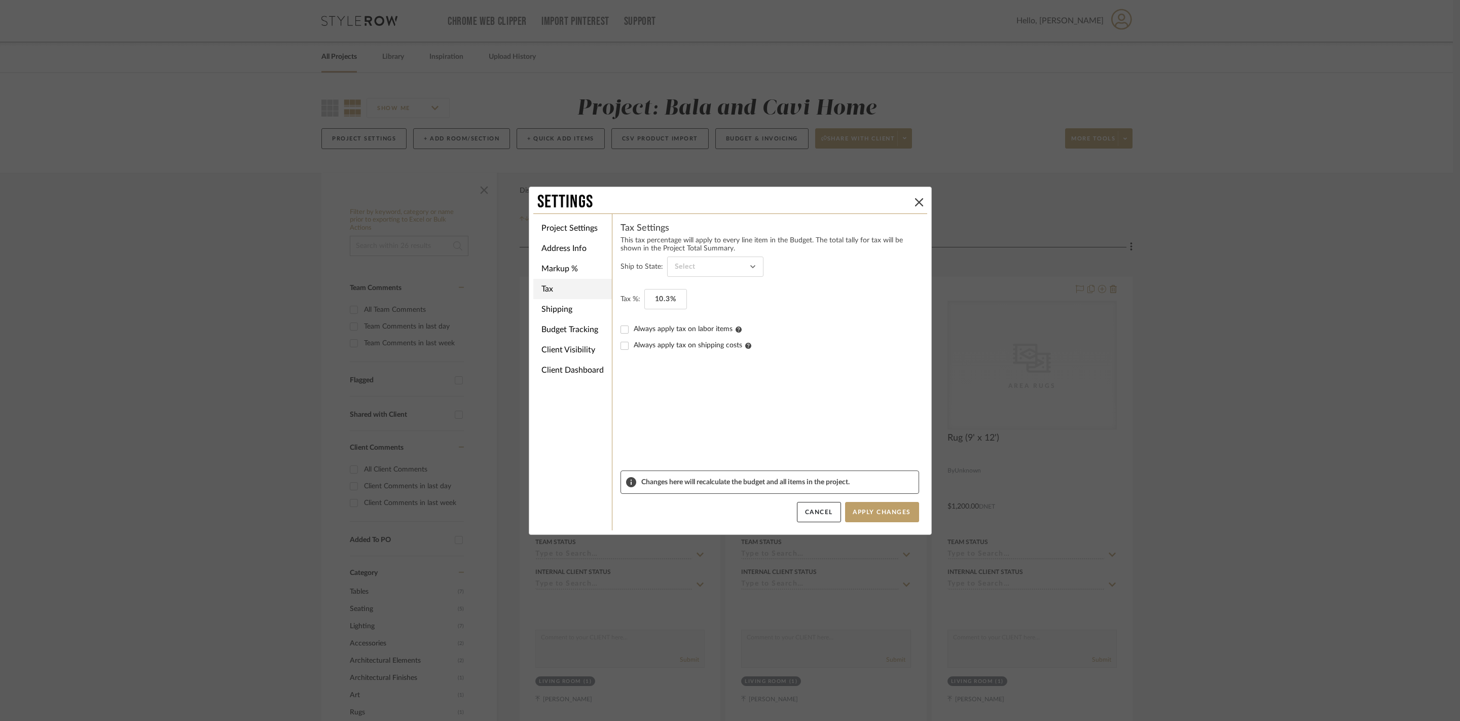
type input "[US_STATE]"
click at [593, 315] on li "Shipping" at bounding box center [572, 309] width 79 height 20
click at [577, 333] on li "Budget Tracking" at bounding box center [572, 329] width 79 height 20
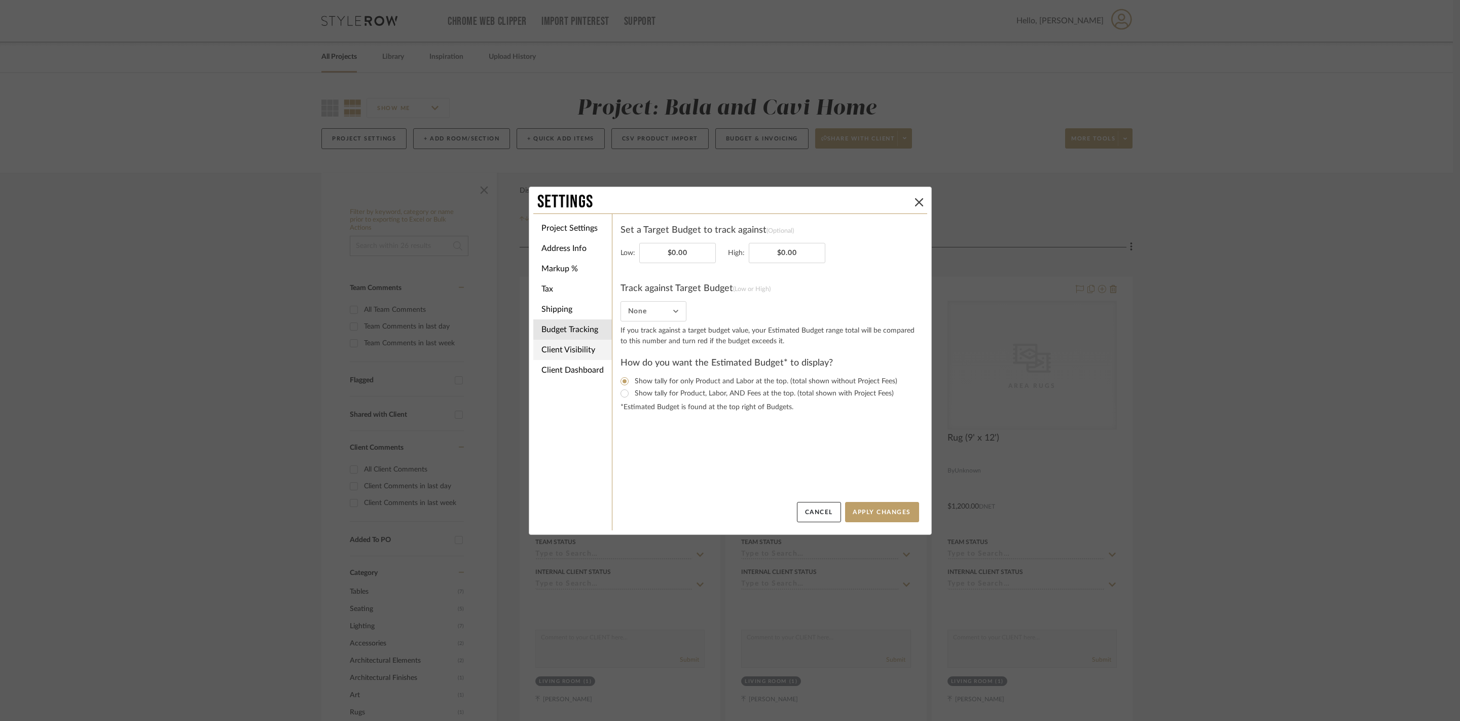
click at [582, 353] on li "Client Visibility" at bounding box center [572, 350] width 79 height 20
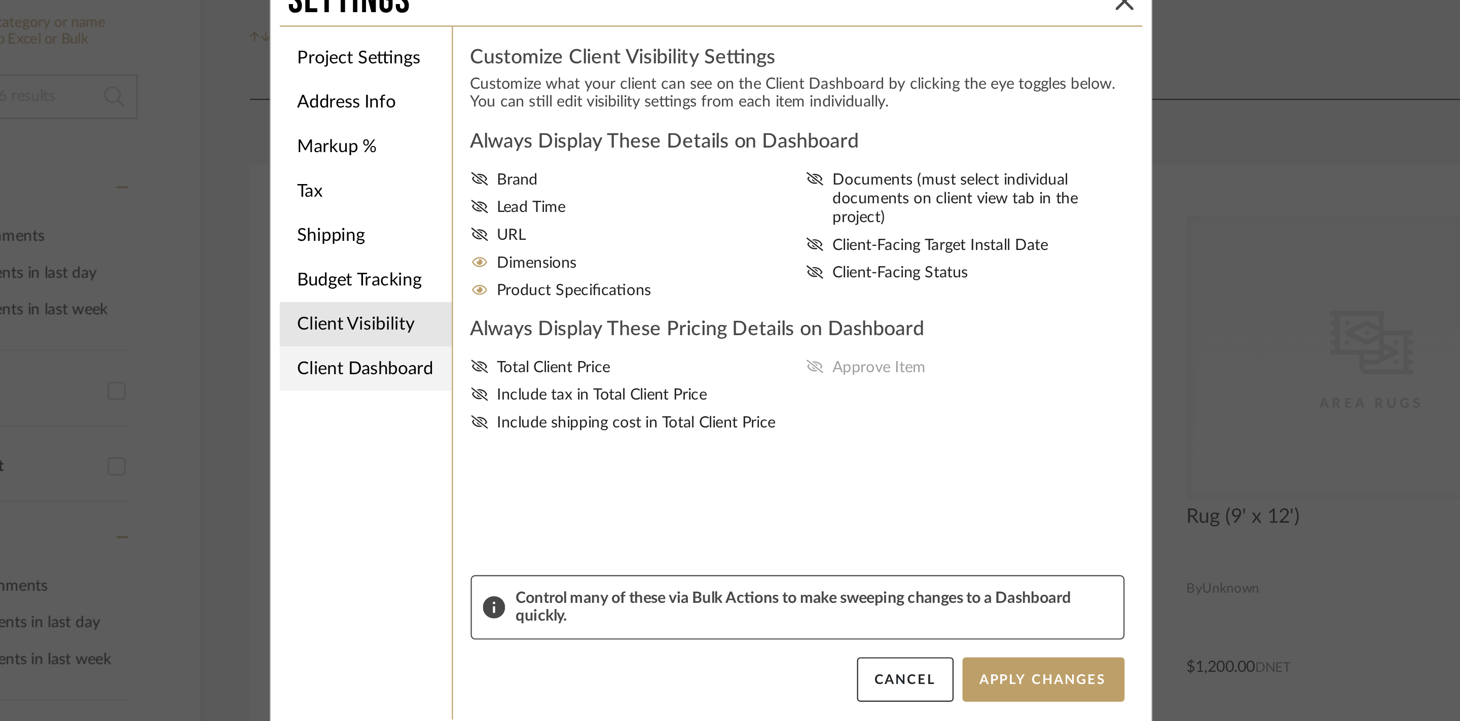
click at [571, 375] on li "Client Dashboard" at bounding box center [572, 370] width 79 height 20
